Goal: Information Seeking & Learning: Learn about a topic

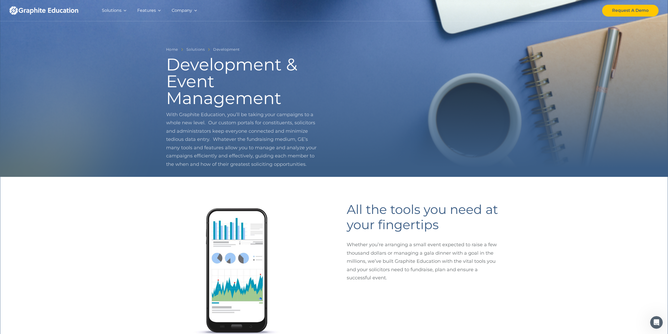
click at [191, 12] on div "Company" at bounding box center [182, 10] width 20 height 7
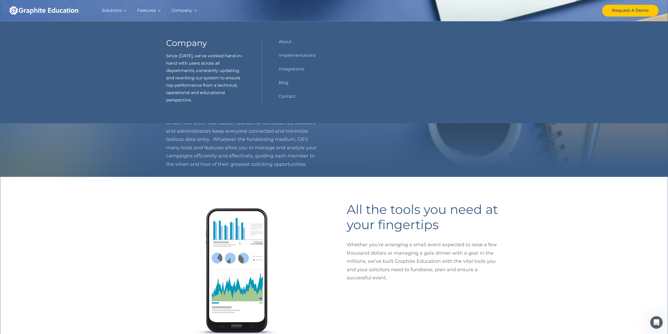
click at [156, 9] on div "Features" at bounding box center [149, 10] width 34 height 21
click at [120, 12] on div "Solutions" at bounding box center [112, 10] width 20 height 7
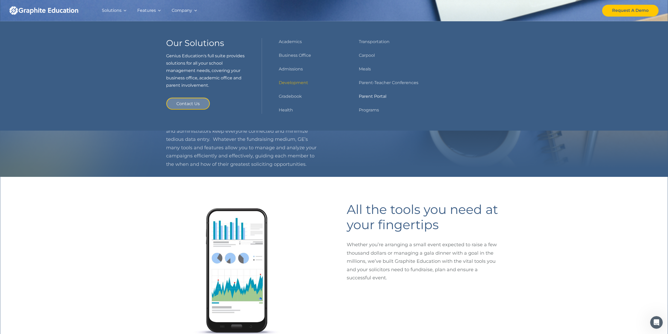
click at [370, 96] on link "Parent Portal" at bounding box center [373, 96] width 28 height 7
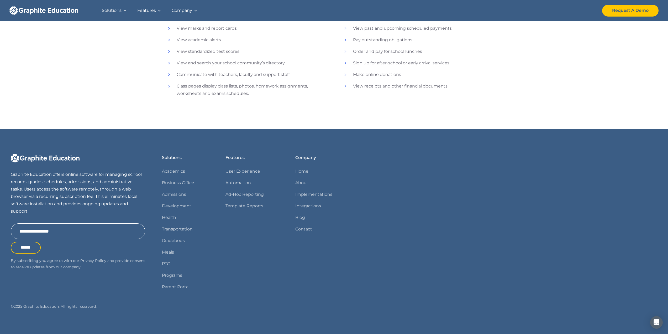
scroll to position [349, 0]
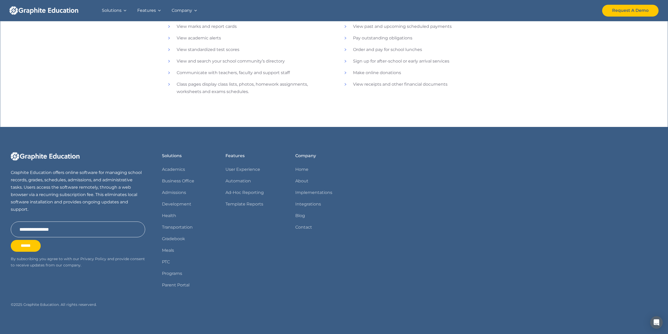
click at [36, 249] on input "******" at bounding box center [26, 246] width 30 height 12
